Goal: Task Accomplishment & Management: Manage account settings

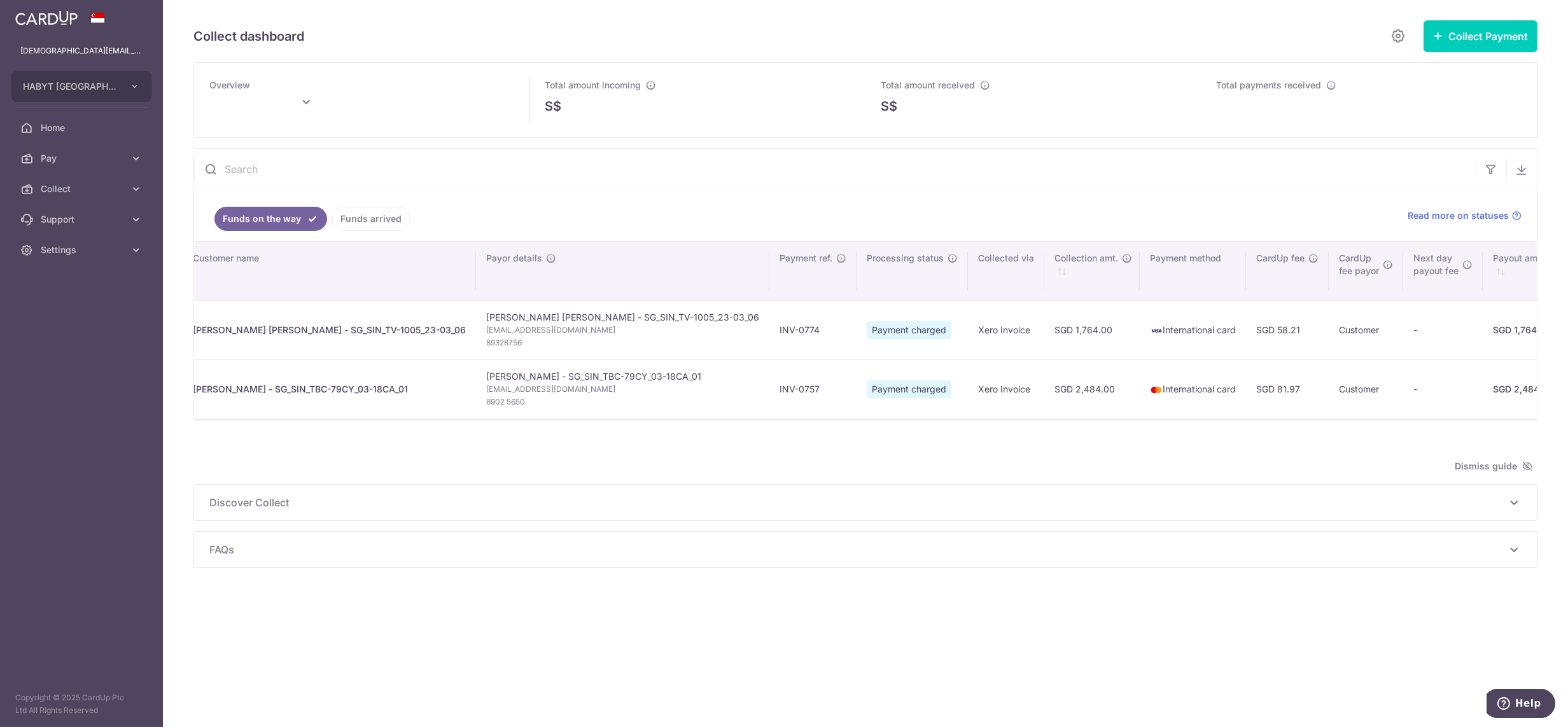
scroll to position [0, 21]
click at [63, 248] on span "Settings" at bounding box center [83, 250] width 84 height 13
type input "[DATE]"
click at [58, 313] on span "Logout" at bounding box center [83, 311] width 84 height 13
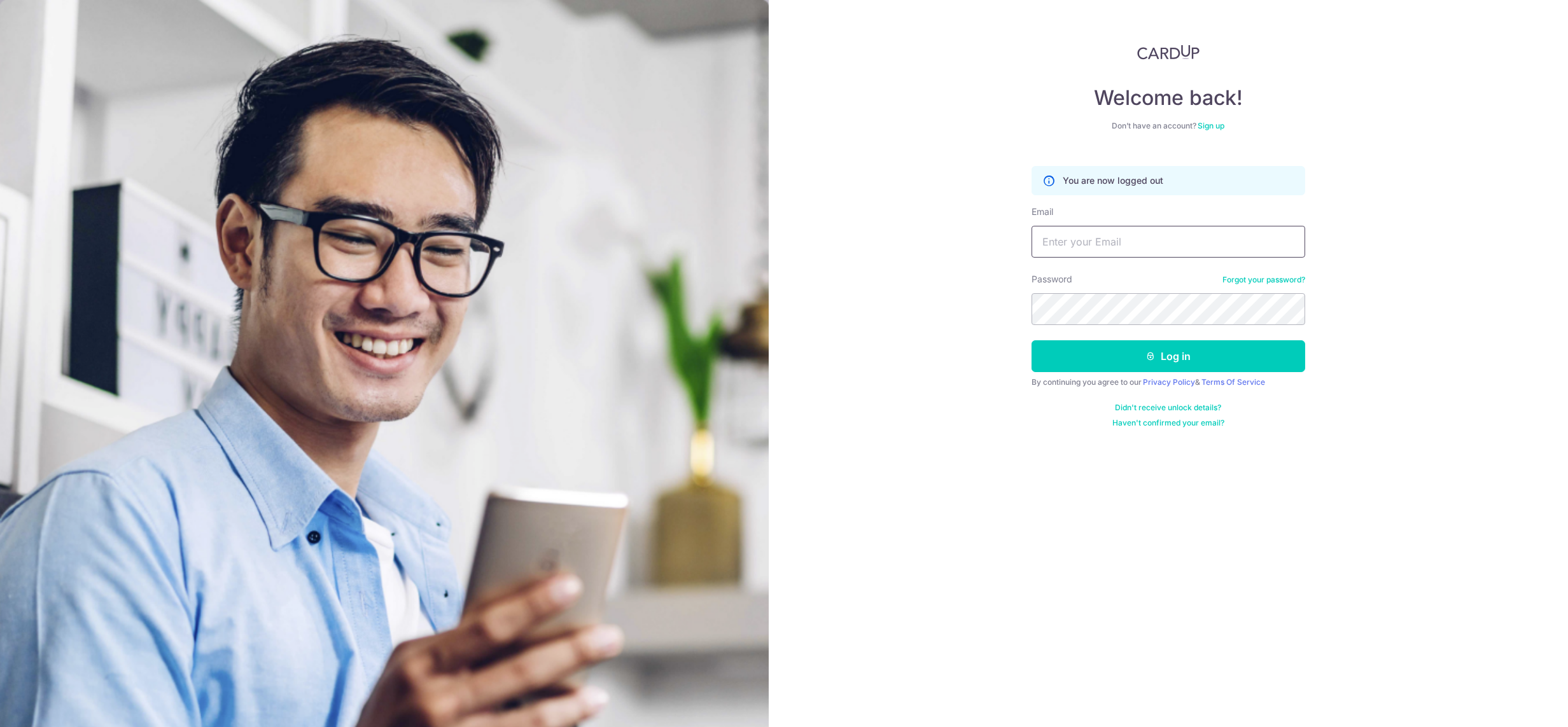
drag, startPoint x: 0, startPoint y: 0, endPoint x: 1214, endPoint y: 237, distance: 1236.9
click at [1214, 237] on input "Email" at bounding box center [1168, 241] width 273 height 32
